Goal: Information Seeking & Learning: Learn about a topic

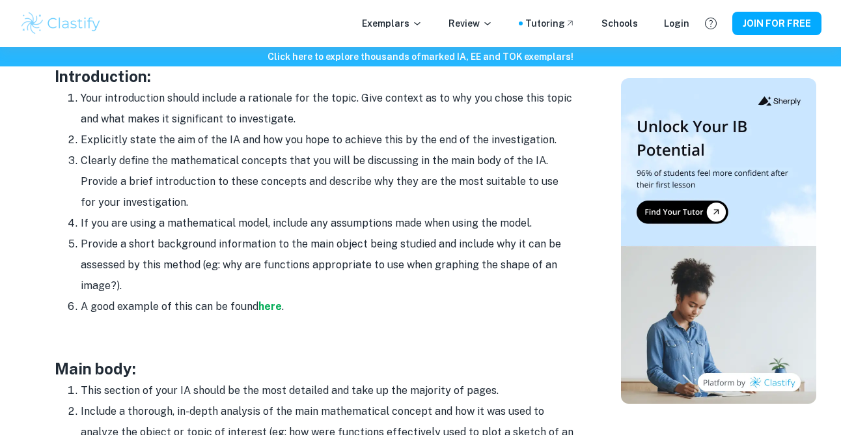
scroll to position [867, 0]
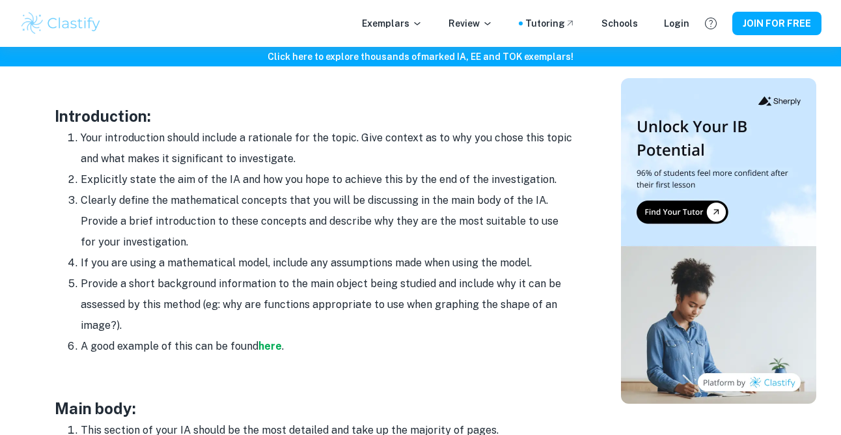
scroll to position [824, 0]
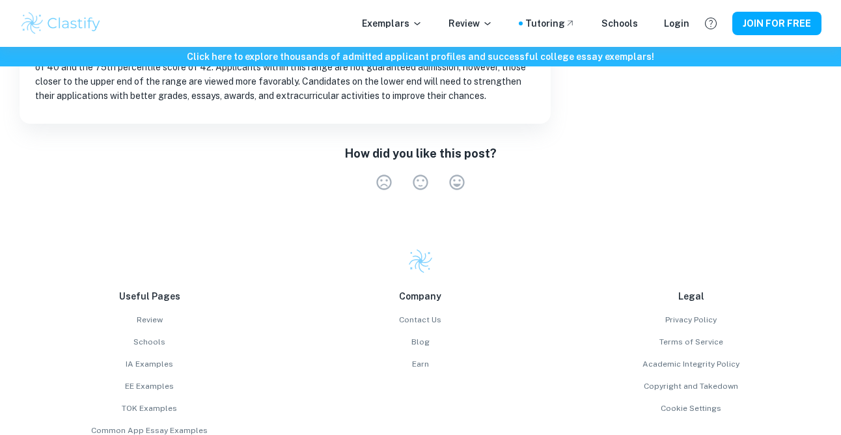
scroll to position [582, 0]
